Goal: Complete application form

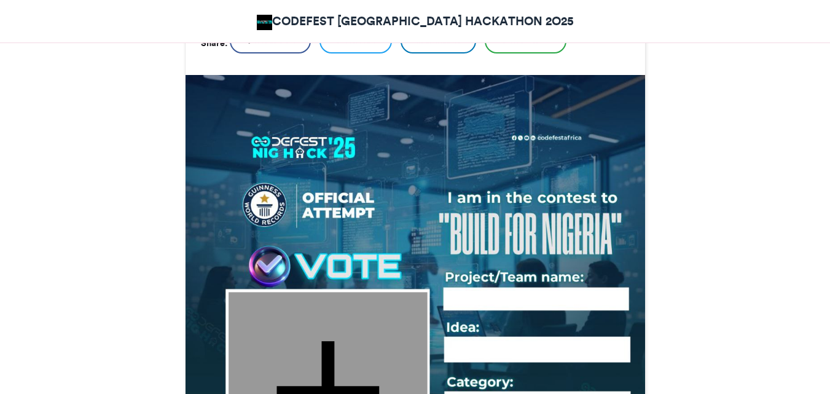
scroll to position [553, 0]
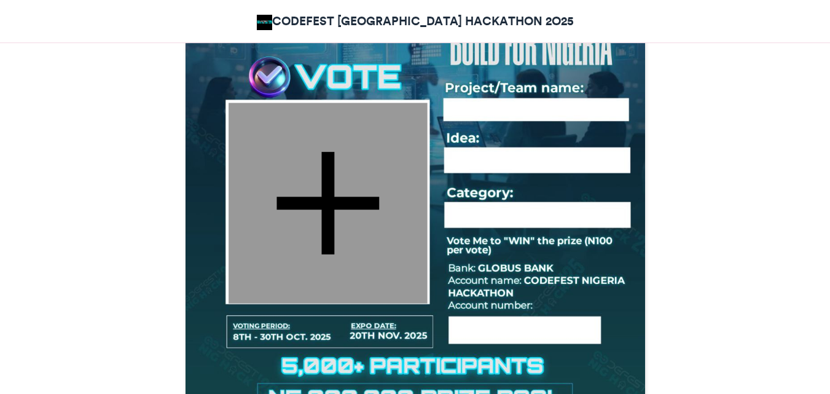
click at [359, 169] on div at bounding box center [328, 203] width 199 height 200
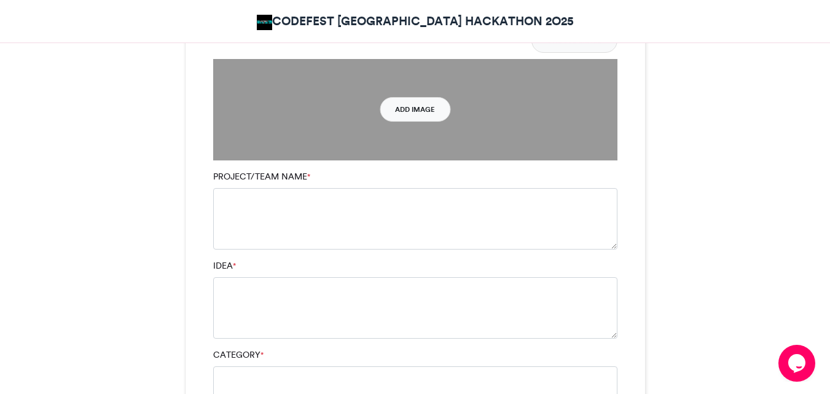
scroll to position [1106, 0]
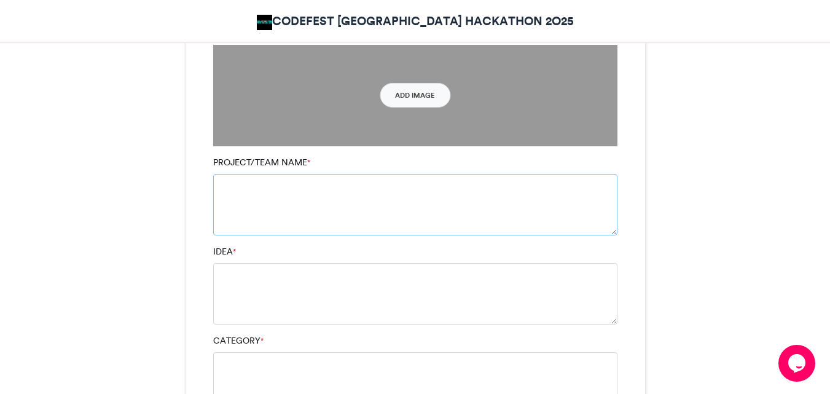
click at [311, 174] on textarea "PROJECT/TEAM NAME *" at bounding box center [415, 204] width 404 height 61
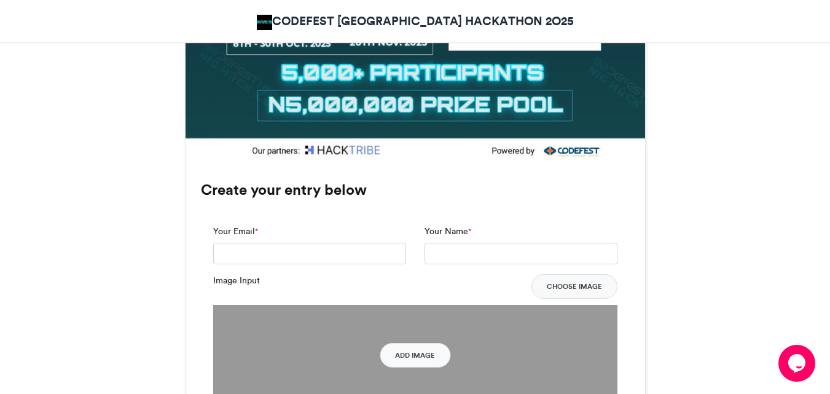
scroll to position [737, 0]
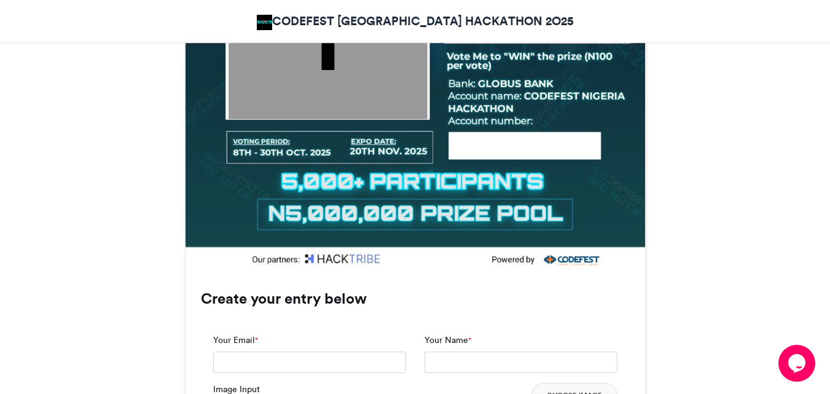
type textarea "*******"
click at [265, 351] on input "Your Email *" at bounding box center [309, 362] width 193 height 22
type input "**********"
click at [432, 351] on input "Your Name *" at bounding box center [520, 362] width 193 height 22
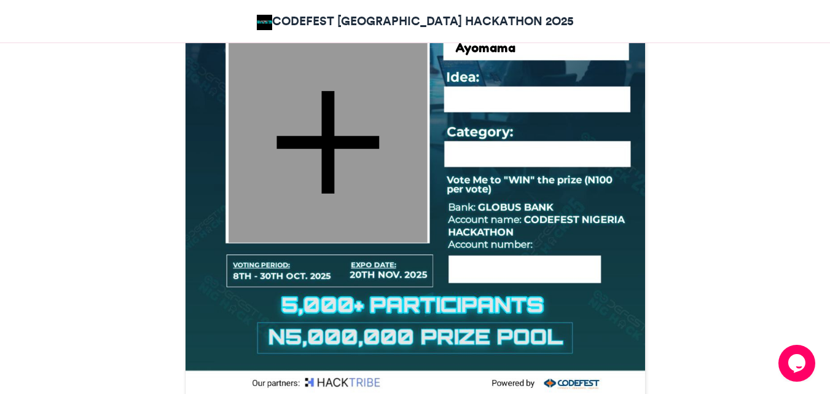
scroll to position [614, 0]
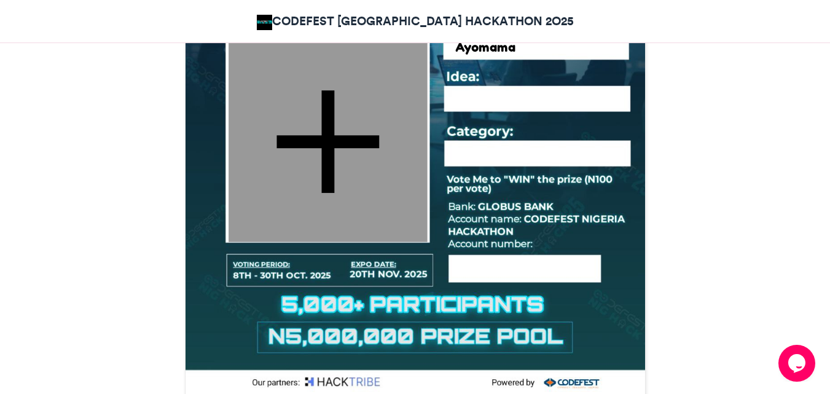
type input "**********"
click at [478, 248] on div at bounding box center [525, 263] width 141 height 31
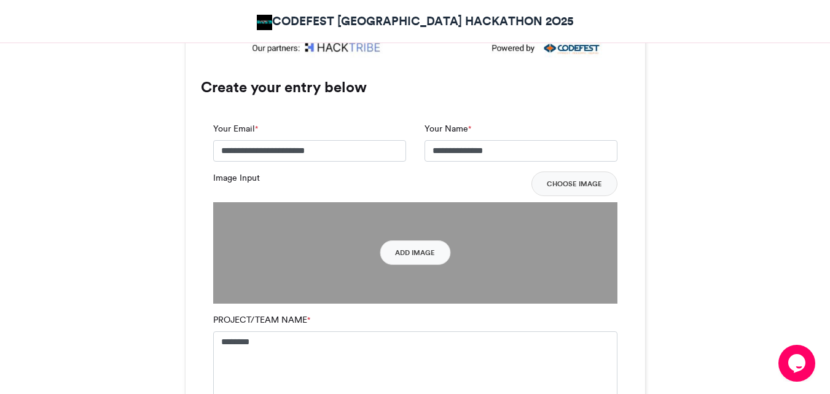
scroll to position [921, 0]
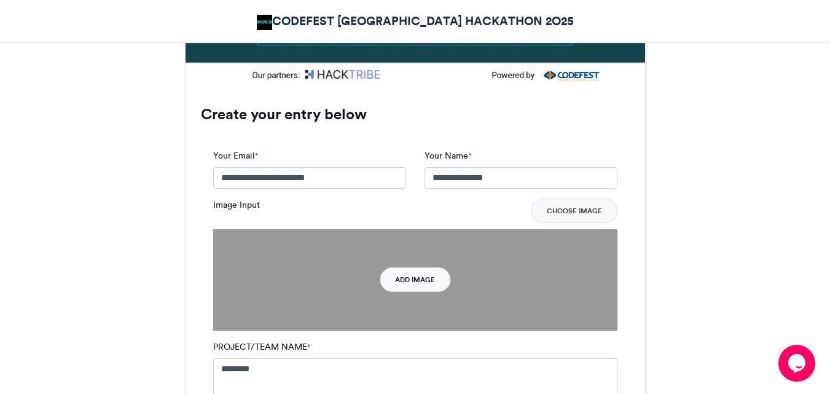
click at [427, 267] on button "Add Image" at bounding box center [415, 279] width 71 height 25
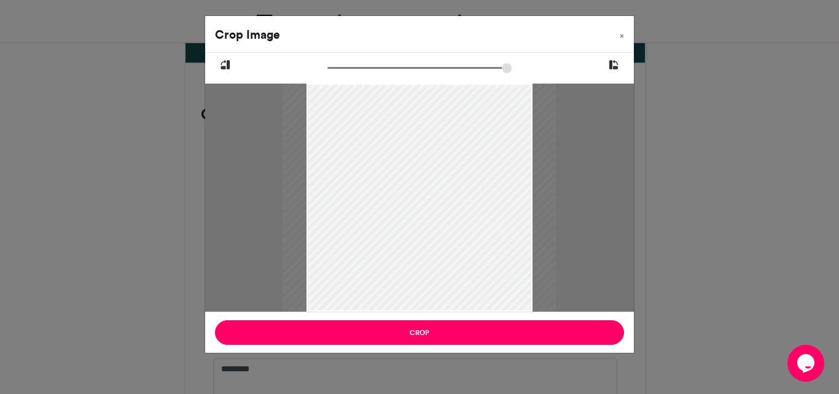
type input "******"
click at [423, 264] on div at bounding box center [420, 201] width 226 height 283
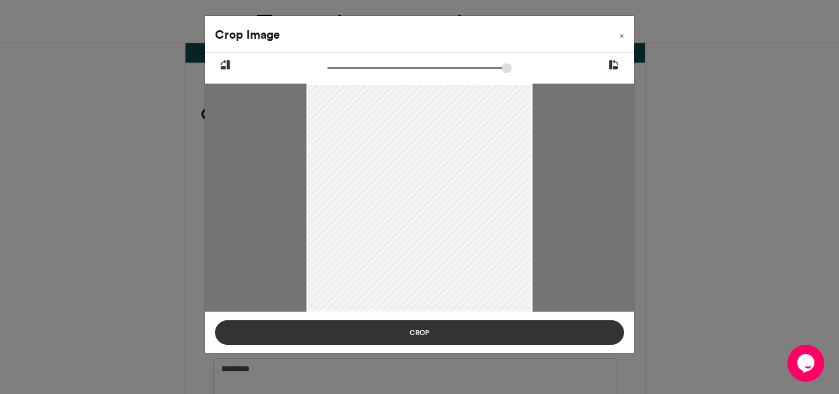
click at [431, 336] on button "Crop" at bounding box center [419, 332] width 409 height 25
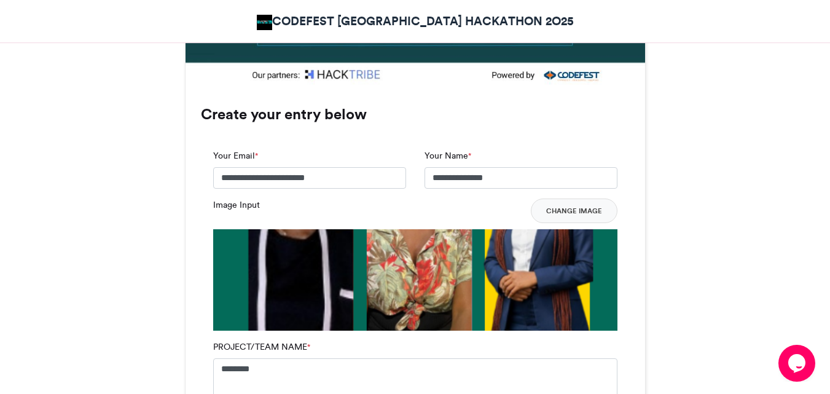
click at [540, 198] on button "Change Image" at bounding box center [574, 210] width 87 height 25
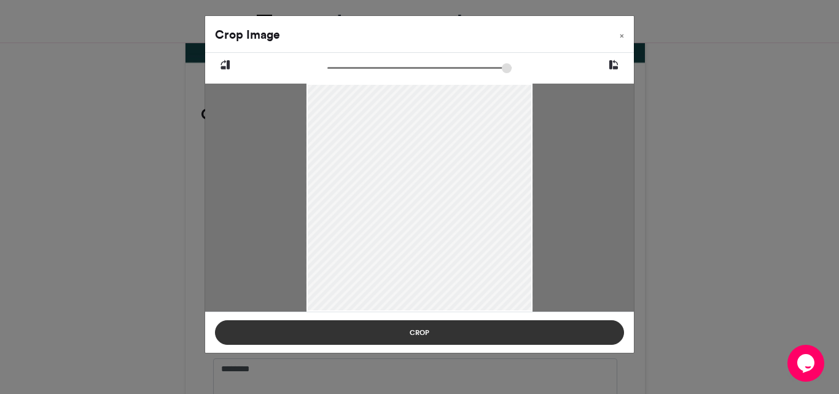
click at [432, 339] on button "Crop" at bounding box center [419, 332] width 409 height 25
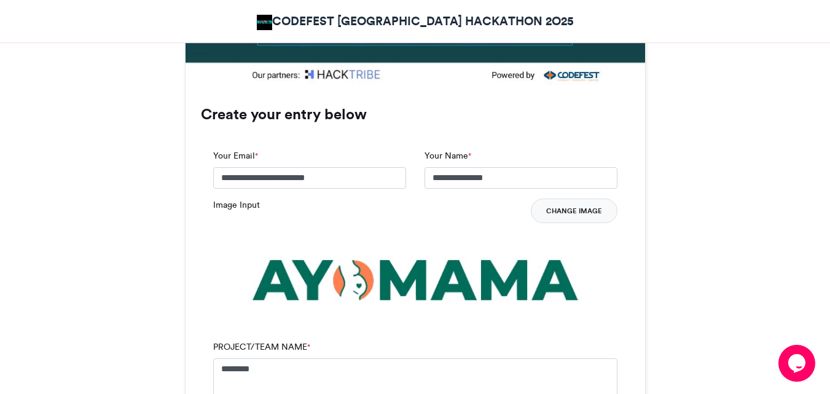
click at [552, 198] on button "Change Image" at bounding box center [574, 210] width 87 height 25
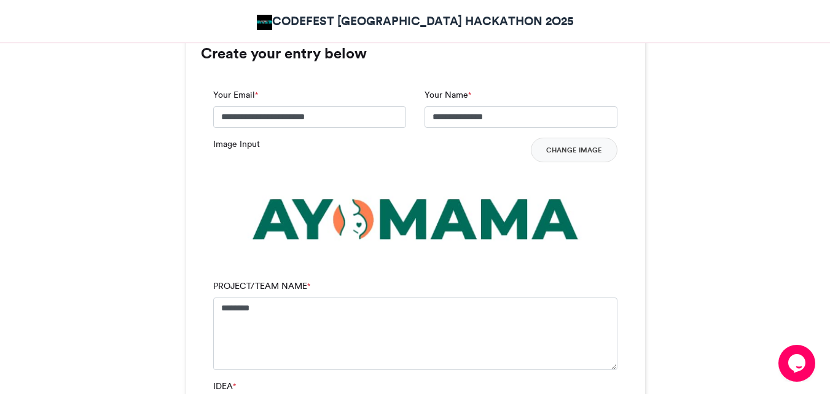
scroll to position [983, 0]
click at [546, 137] on button "Change Image" at bounding box center [574, 149] width 87 height 25
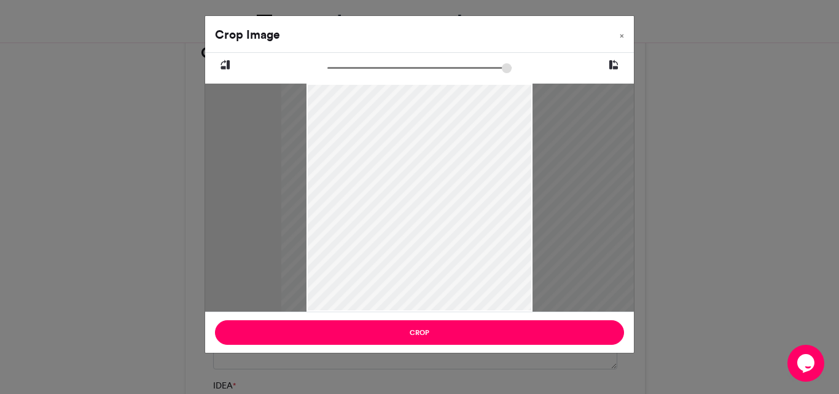
drag, startPoint x: 307, startPoint y: 199, endPoint x: 371, endPoint y: 170, distance: 70.9
click at [371, 170] on div at bounding box center [483, 198] width 405 height 228
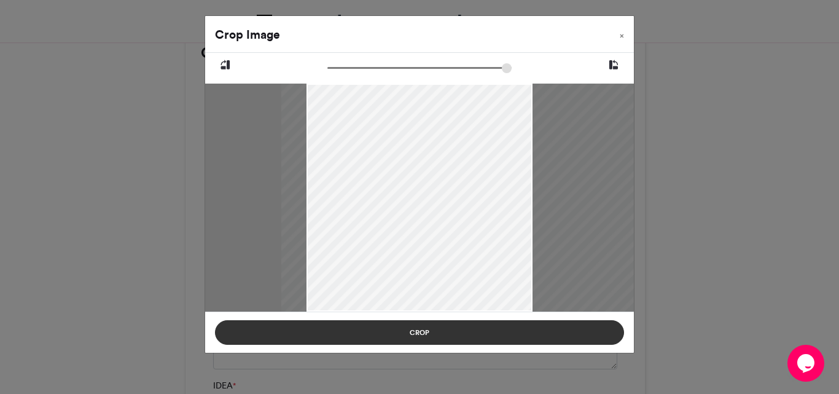
click at [437, 332] on button "Crop" at bounding box center [419, 332] width 409 height 25
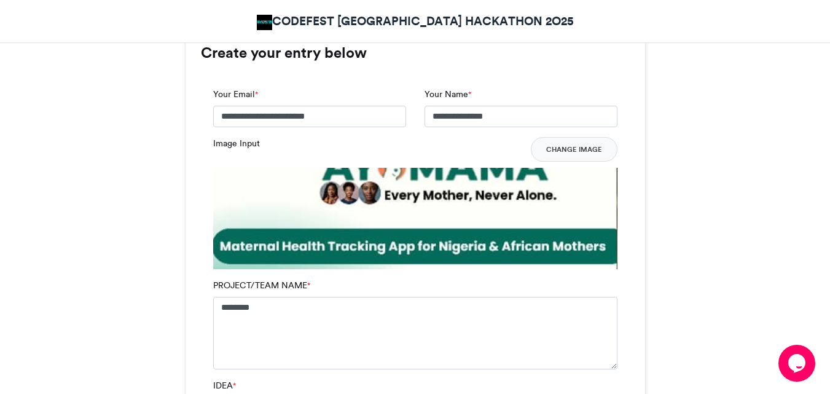
scroll to position [1044, 0]
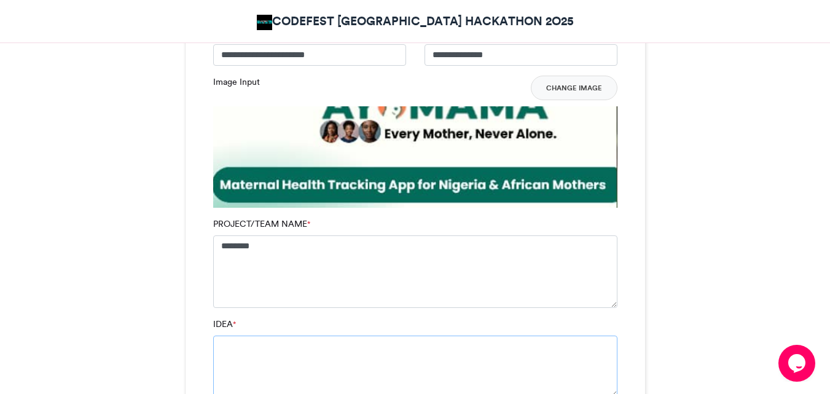
click at [276, 335] on textarea "IDEA *" at bounding box center [415, 365] width 404 height 61
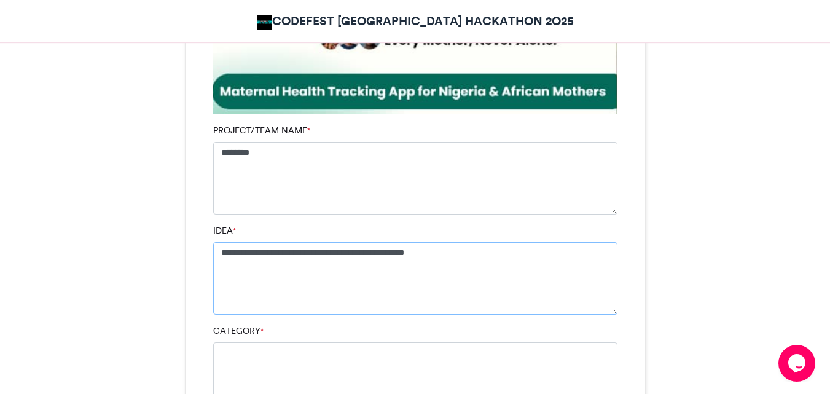
scroll to position [1167, 0]
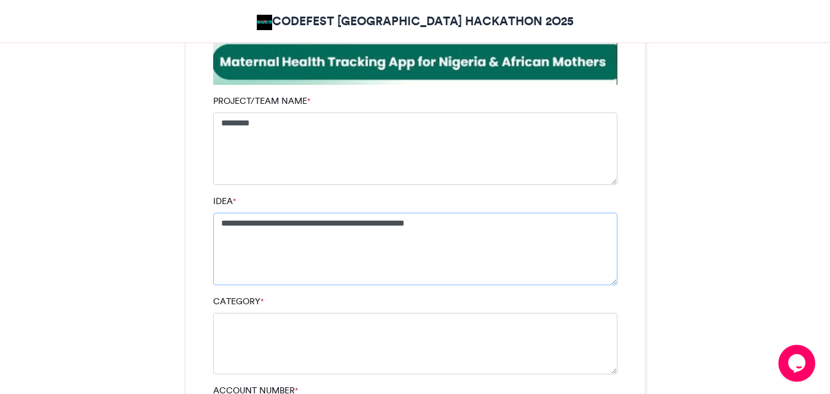
type textarea "**********"
click at [296, 313] on textarea "CATEGORY *" at bounding box center [415, 343] width 404 height 61
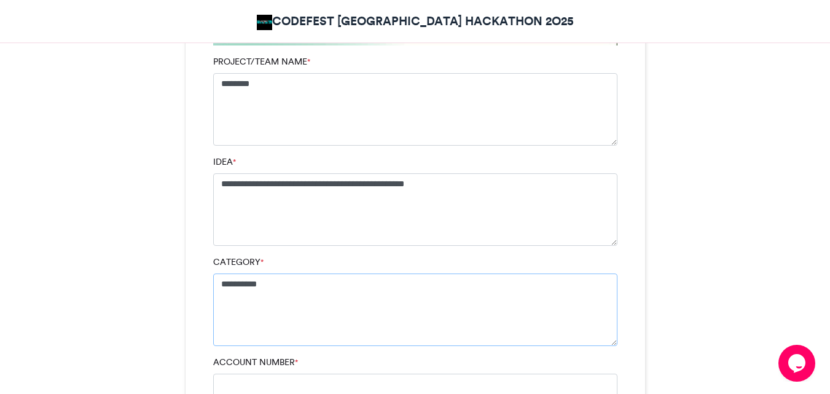
scroll to position [1351, 0]
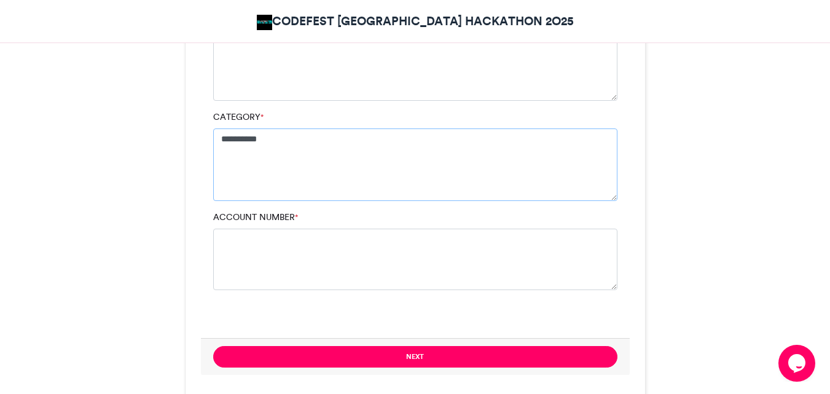
type textarea "**********"
click at [288, 229] on textarea "ACCOUNT NUMBER *" at bounding box center [415, 259] width 404 height 61
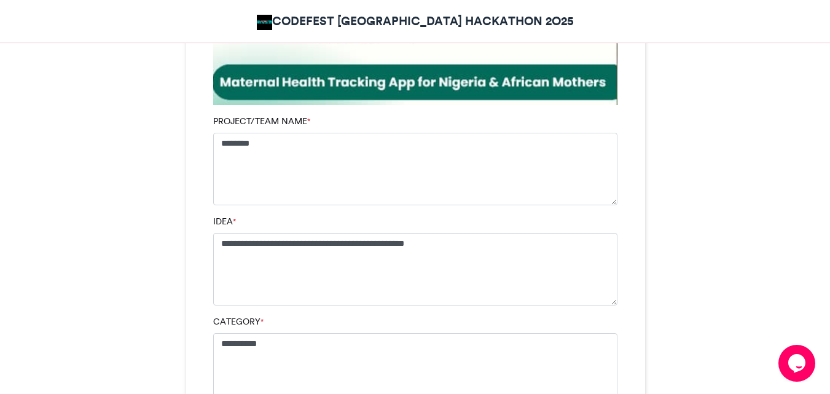
scroll to position [1135, 0]
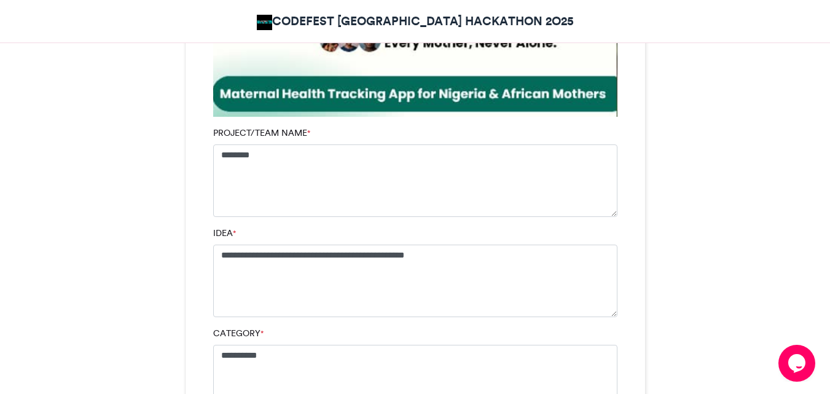
type textarea "**********"
click at [436, 244] on textarea "**********" at bounding box center [415, 280] width 404 height 72
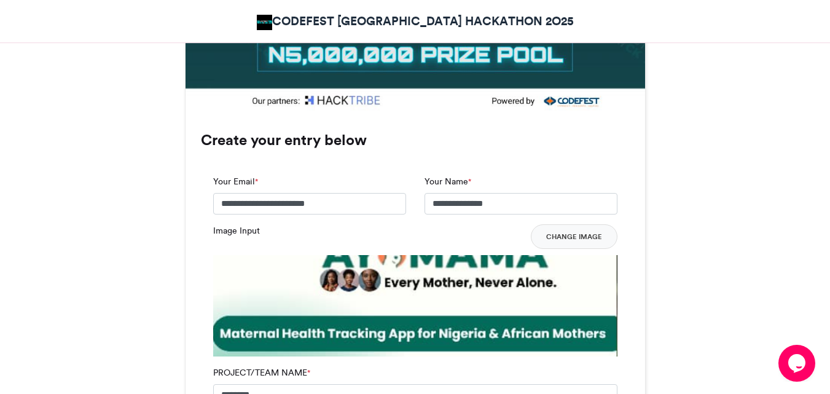
scroll to position [889, 0]
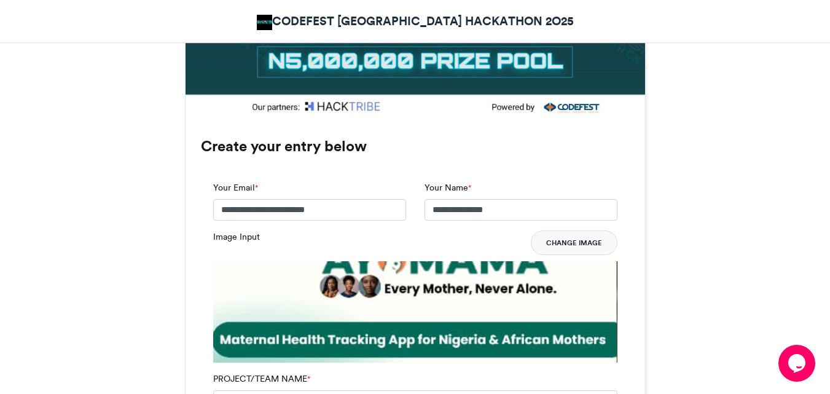
type textarea "**********"
click at [599, 230] on button "Change Image" at bounding box center [574, 242] width 87 height 25
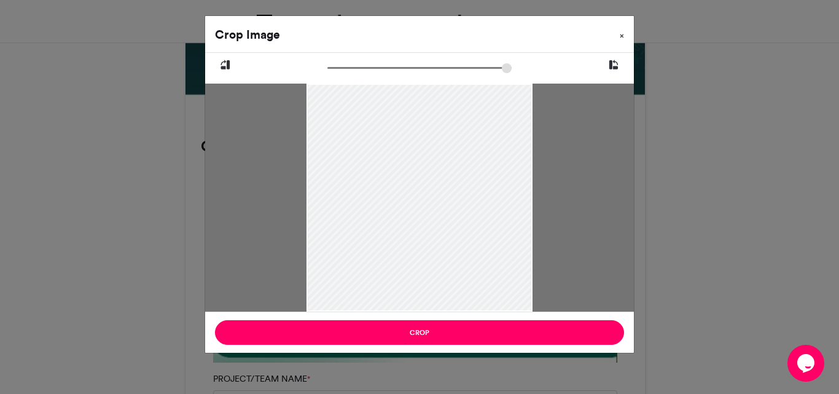
click at [627, 34] on button "×" at bounding box center [622, 33] width 24 height 34
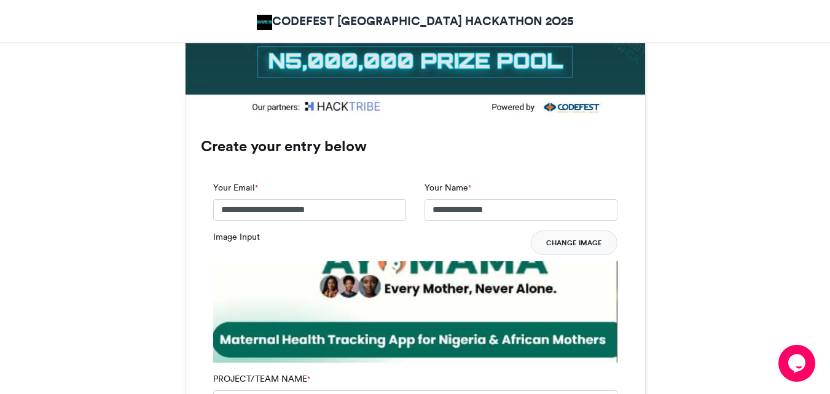
click at [587, 230] on button "Change Image" at bounding box center [574, 242] width 87 height 25
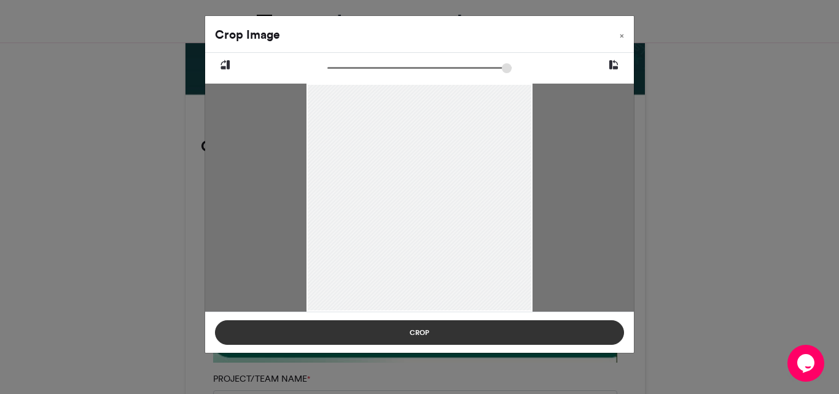
click at [389, 338] on button "Crop" at bounding box center [419, 332] width 409 height 25
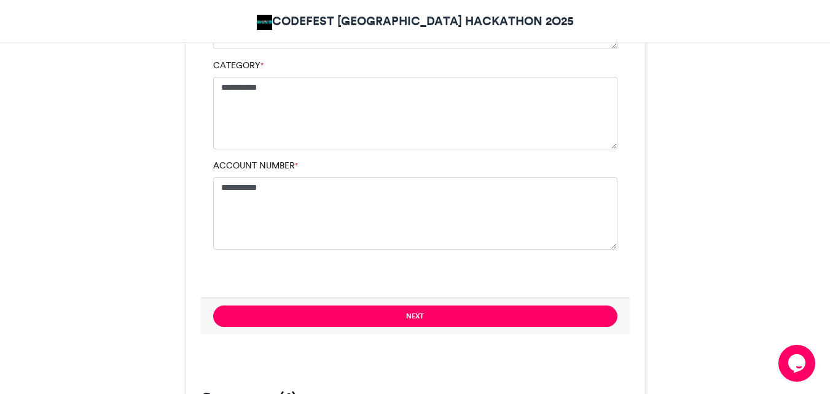
scroll to position [1381, 0]
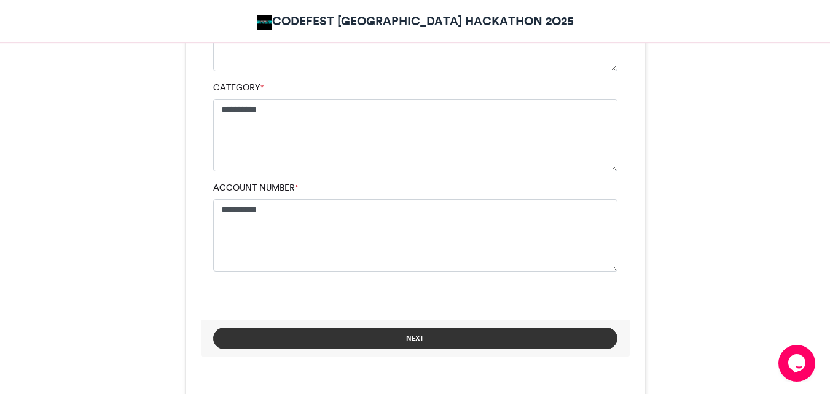
click at [404, 327] on button "Next" at bounding box center [415, 337] width 404 height 21
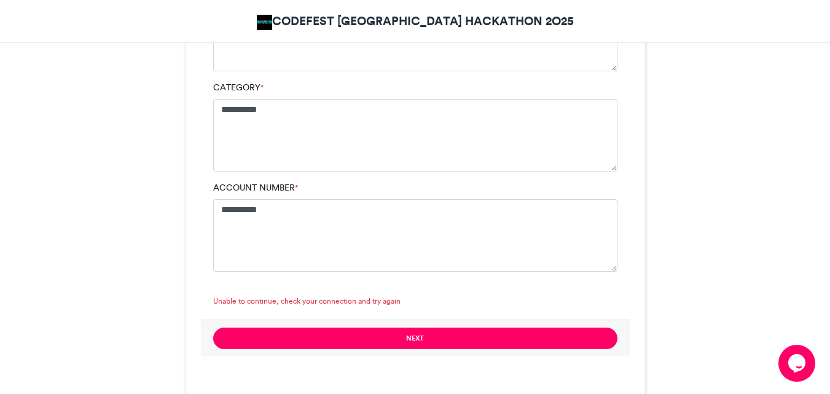
click at [609, 26] on div "CODEFEST [GEOGRAPHIC_DATA] HACKATHON 2O25" at bounding box center [415, 21] width 682 height 30
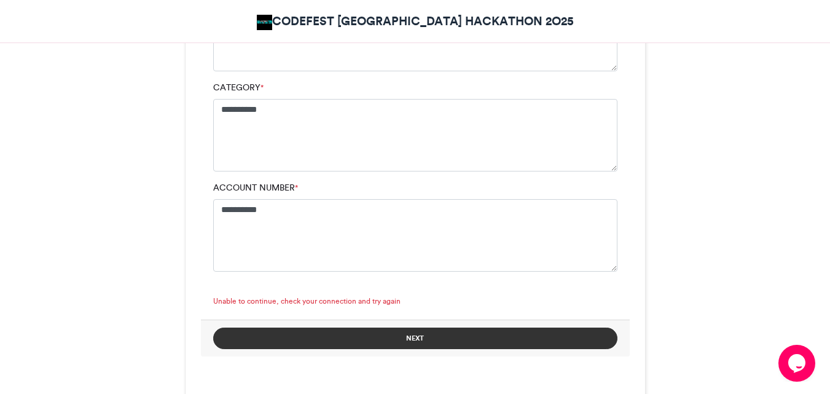
click at [476, 327] on button "Next" at bounding box center [415, 337] width 404 height 21
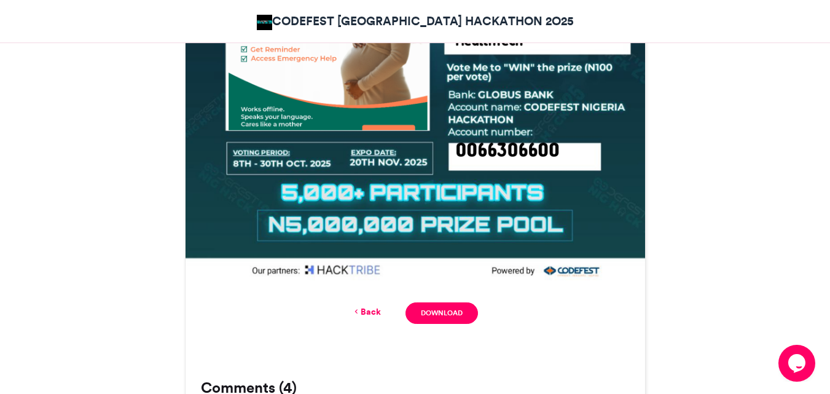
scroll to position [719, 0]
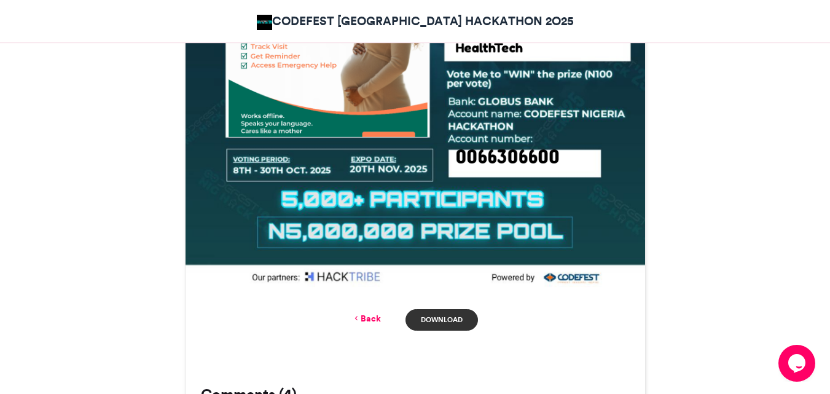
click at [442, 309] on link "Download" at bounding box center [441, 319] width 72 height 21
